Goal: Task Accomplishment & Management: Manage account settings

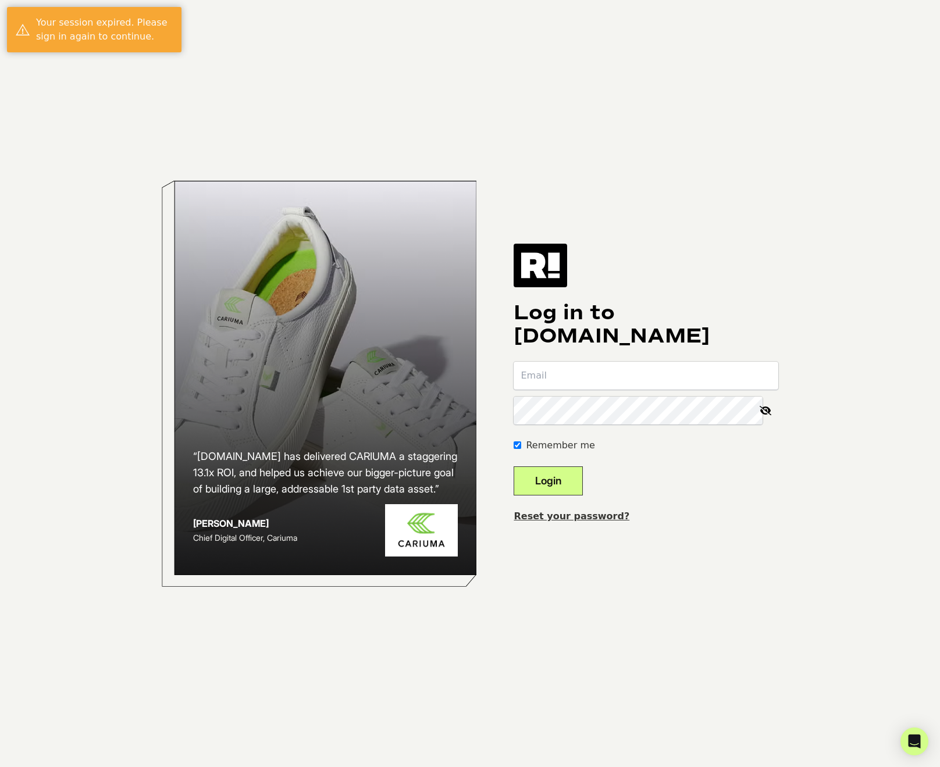
type input "[EMAIL_ADDRESS][DOMAIN_NAME]"
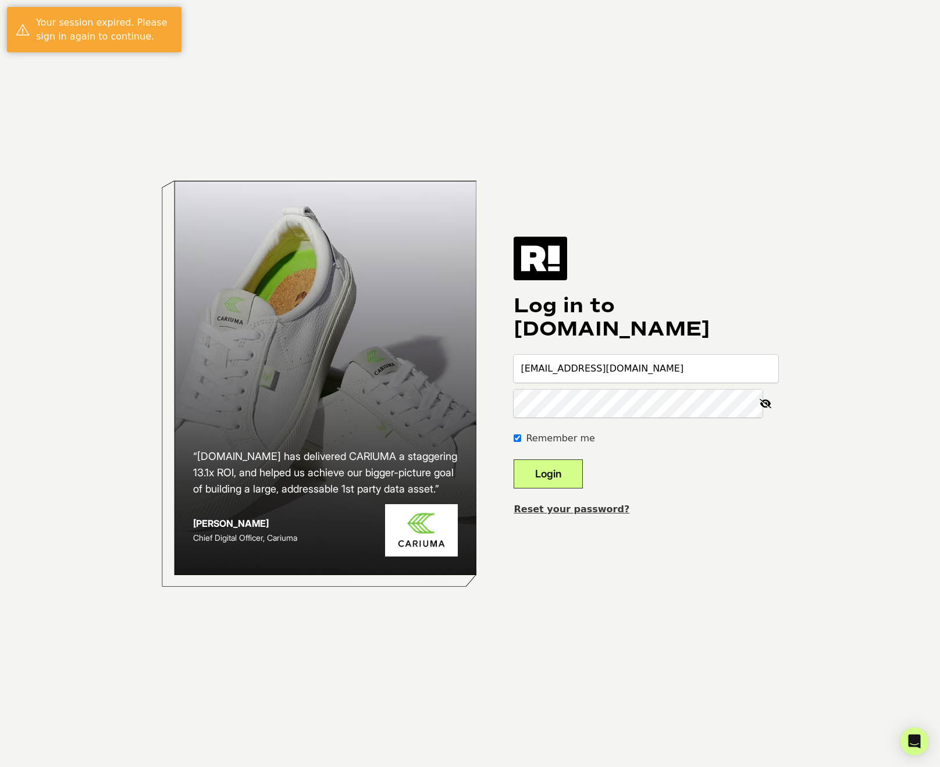
click at [579, 468] on button "Login" at bounding box center [548, 474] width 69 height 29
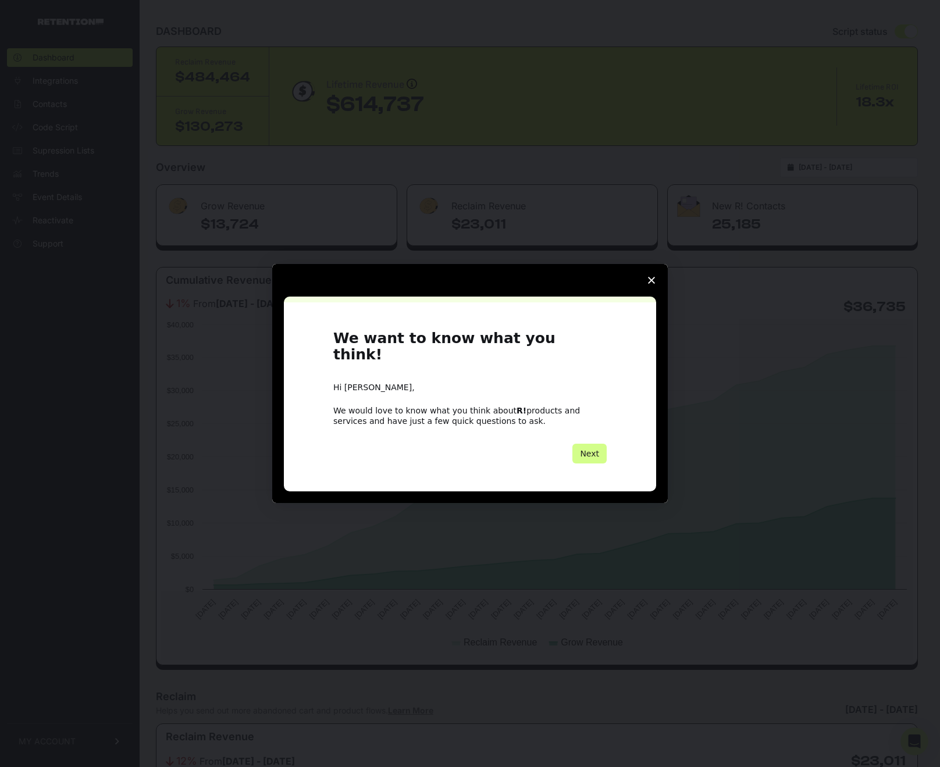
click at [652, 284] on span "Close survey" at bounding box center [651, 280] width 33 height 33
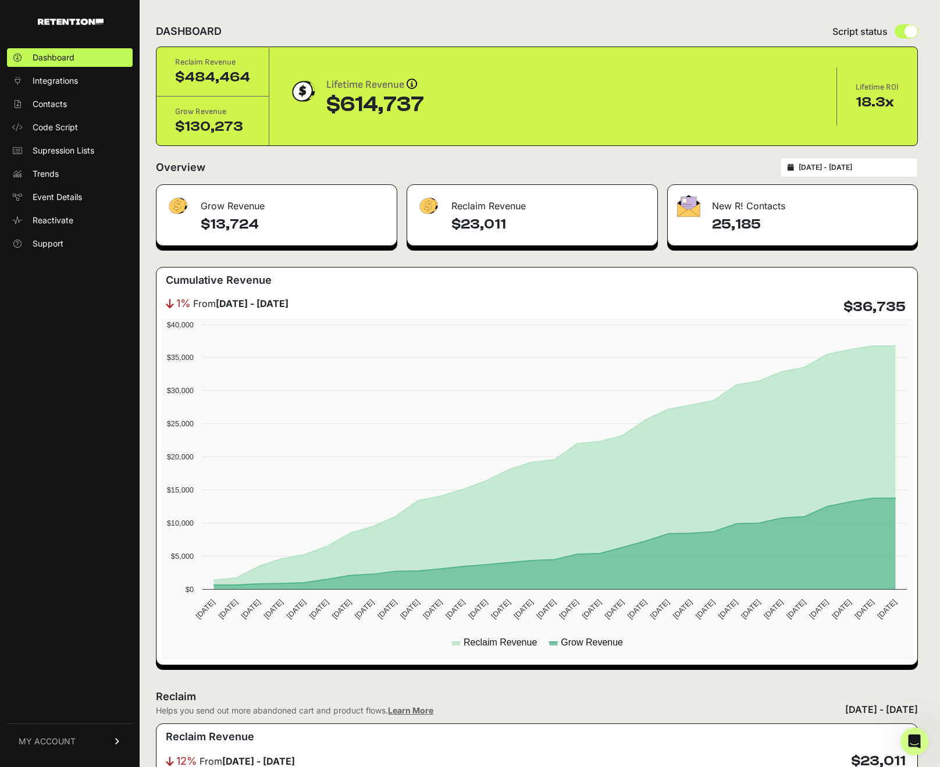
click at [89, 740] on link "MY ACCOUNT" at bounding box center [70, 741] width 126 height 35
click at [77, 696] on link "Billing" at bounding box center [70, 703] width 126 height 19
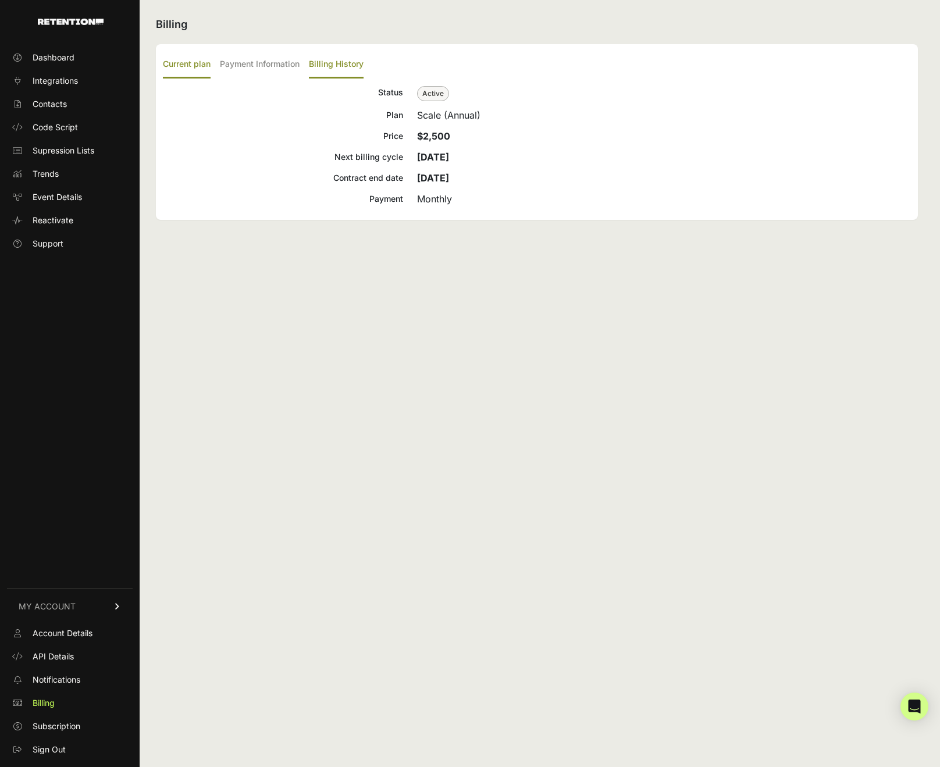
click at [342, 61] on label "Billing History" at bounding box center [336, 64] width 55 height 27
click at [0, 0] on input "Billing History" at bounding box center [0, 0] width 0 height 0
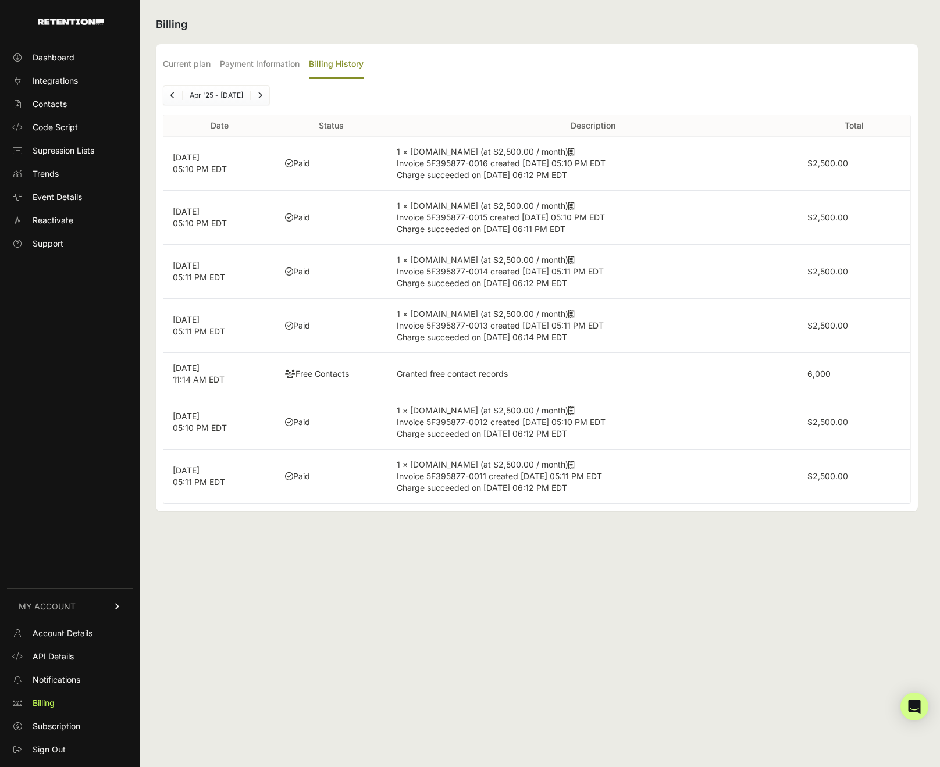
click at [568, 152] on icon at bounding box center [571, 152] width 6 height 8
